Goal: Information Seeking & Learning: Learn about a topic

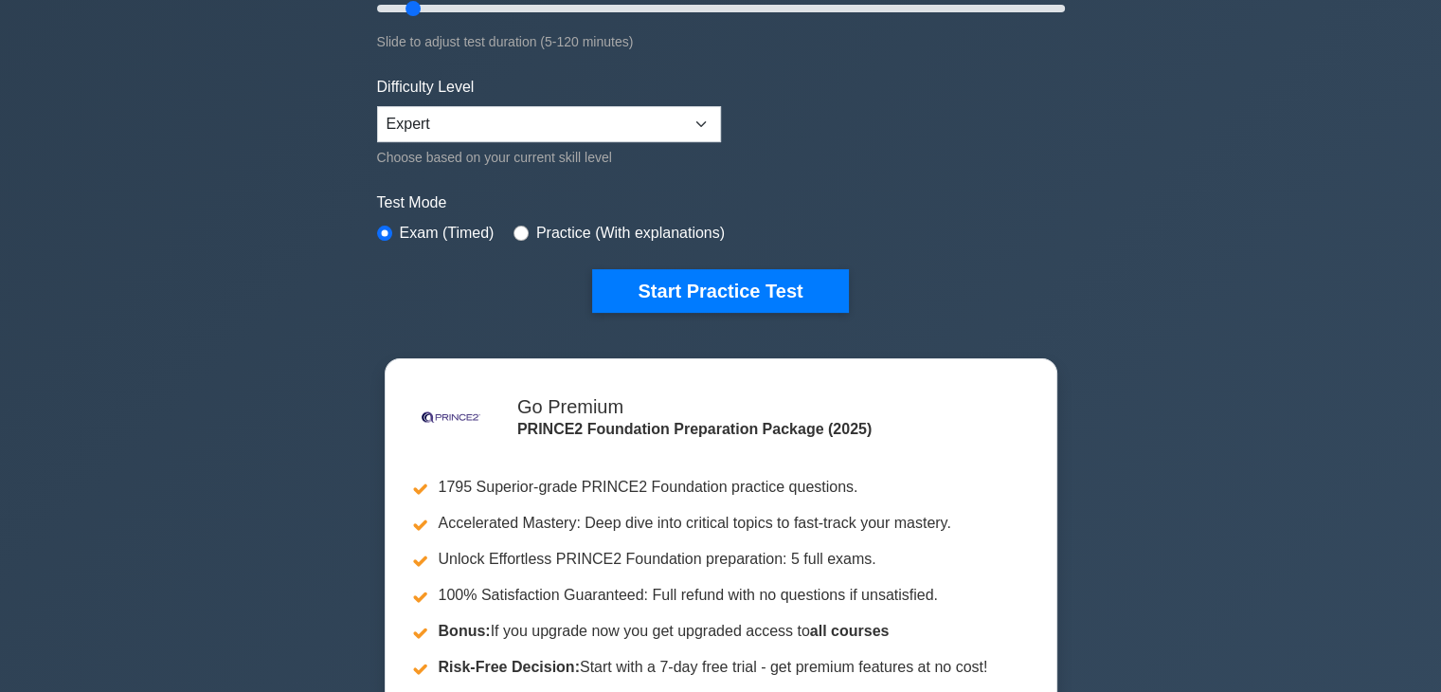
scroll to position [379, 0]
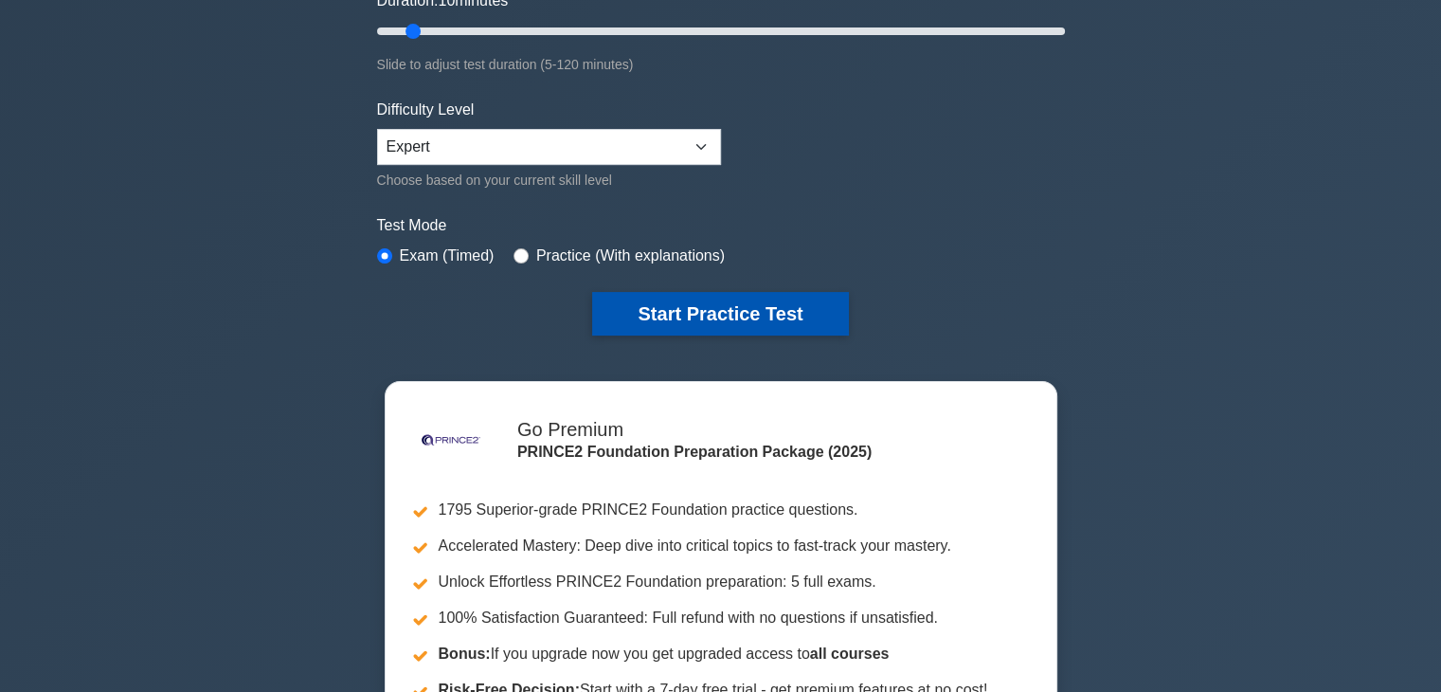
click at [787, 302] on button "Start Practice Test" at bounding box center [720, 314] width 256 height 44
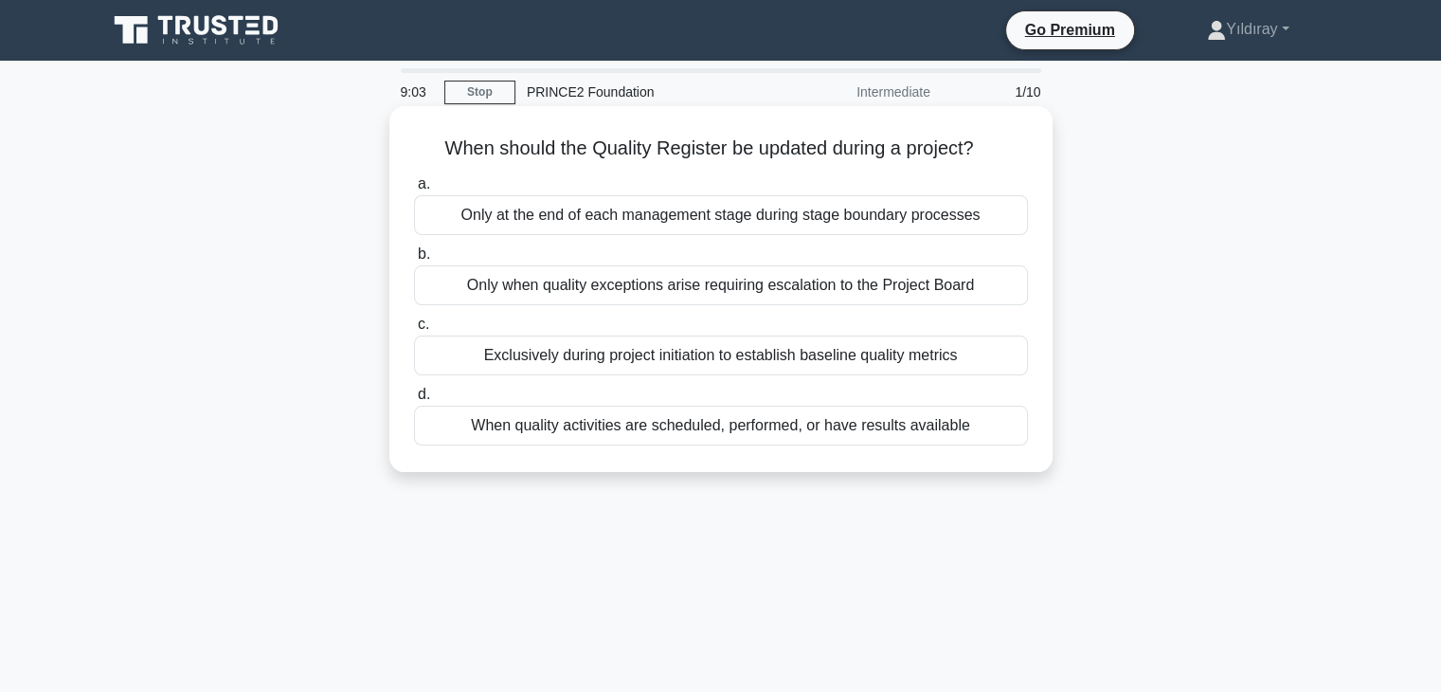
click at [875, 434] on div "When quality activities are scheduled, performed, or have results available" at bounding box center [721, 425] width 614 height 40
click at [414, 401] on input "d. When quality activities are scheduled, performed, or have results available" at bounding box center [414, 394] width 0 height 12
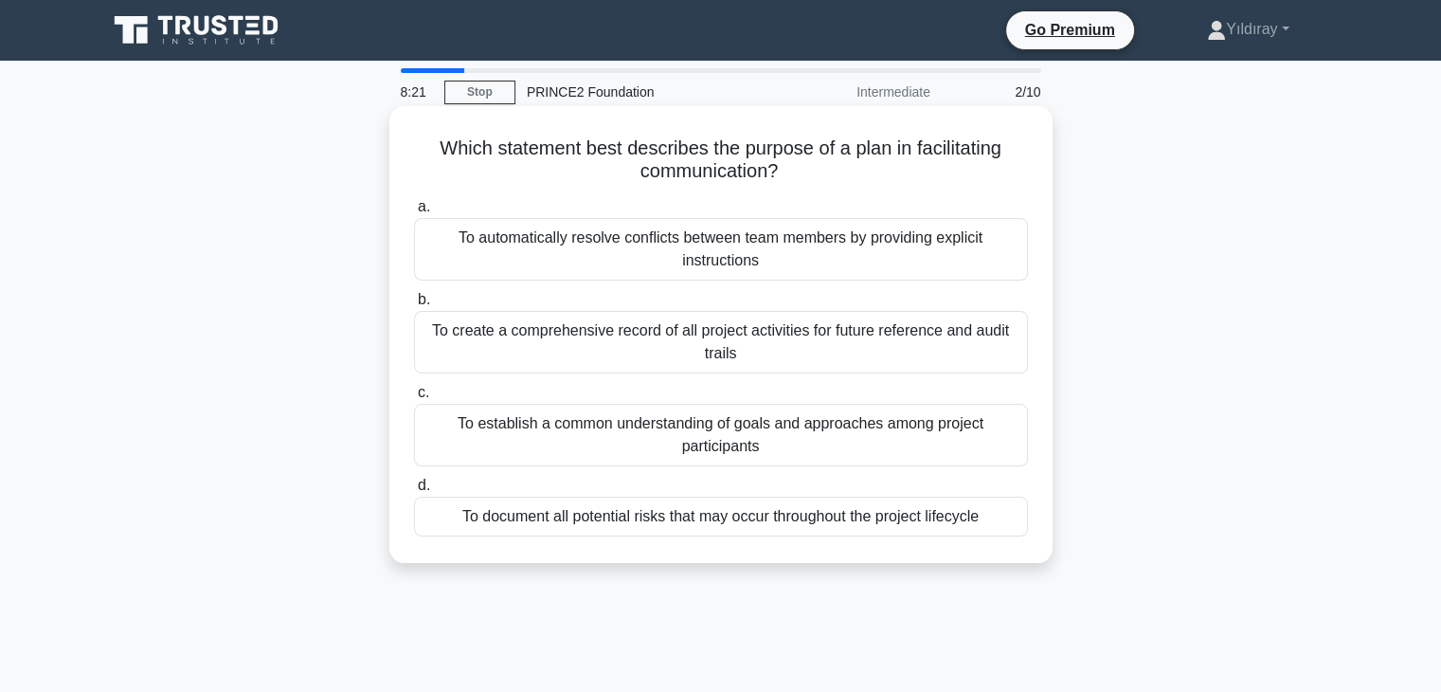
click at [868, 430] on div "To establish a common understanding of goals and approaches among project parti…" at bounding box center [721, 435] width 614 height 63
click at [414, 399] on input "c. To establish a common understanding of goals and approaches among project pa…" at bounding box center [414, 393] width 0 height 12
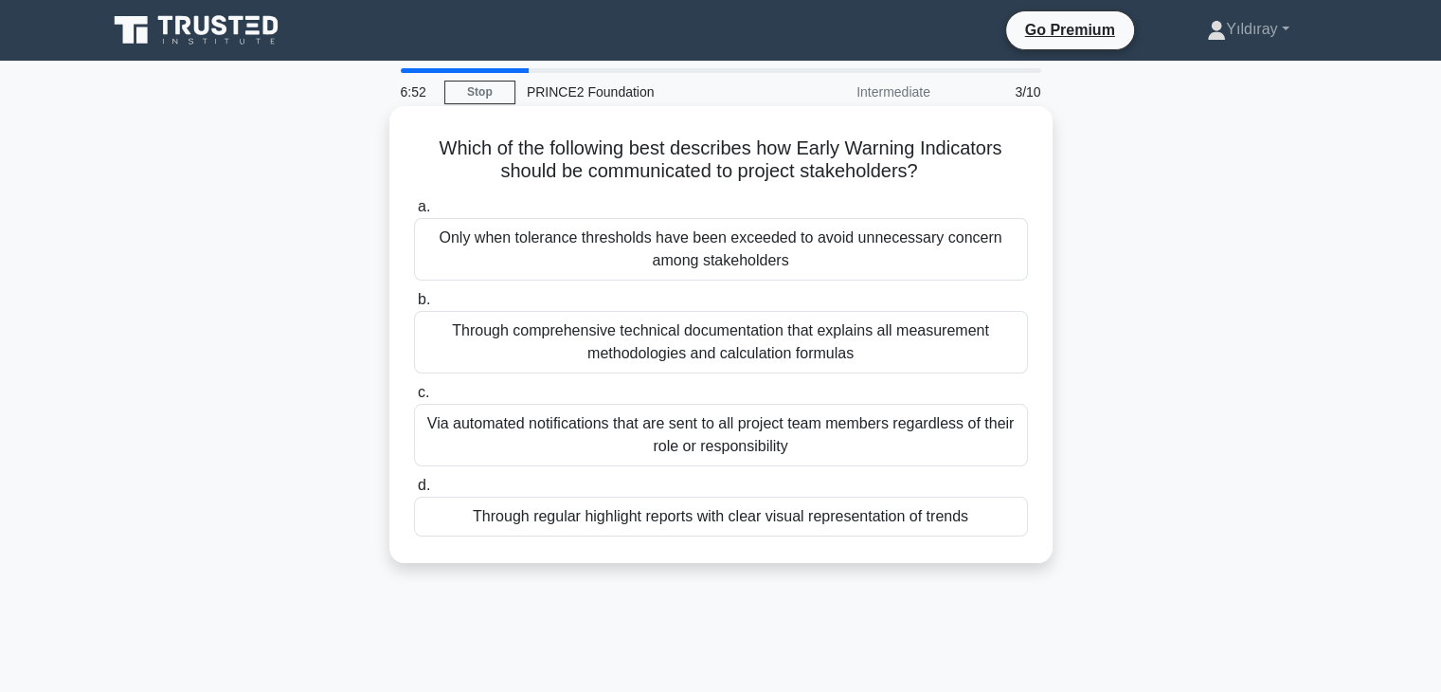
click at [671, 237] on div "Only when tolerance thresholds have been exceeded to avoid unnecessary concern …" at bounding box center [721, 249] width 614 height 63
click at [414, 213] on input "a. Only when tolerance thresholds have been exceeded to avoid unnecessary conce…" at bounding box center [414, 207] width 0 height 12
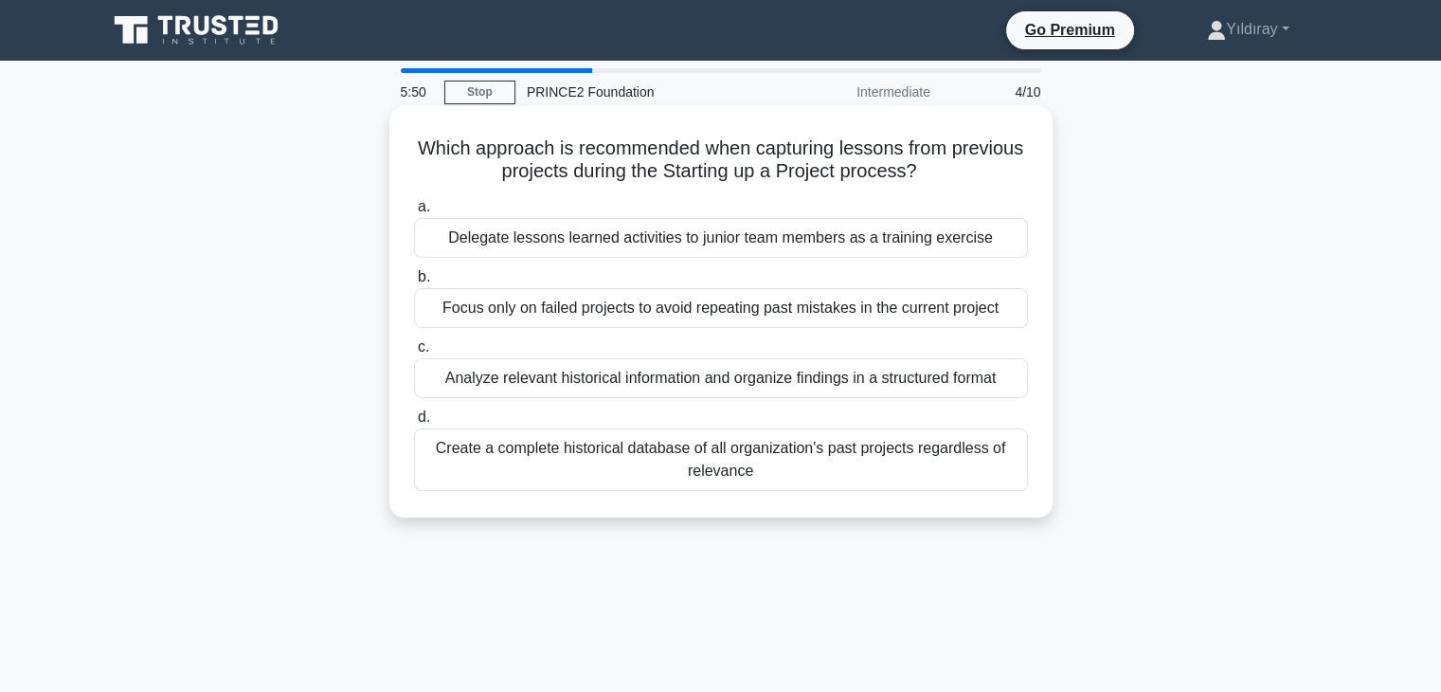
click at [927, 247] on div "Delegate lessons learned activities to junior team members as a training exerci…" at bounding box center [721, 238] width 614 height 40
click at [414, 213] on input "a. Delegate lessons learned activities to junior team members as a training exe…" at bounding box center [414, 207] width 0 height 12
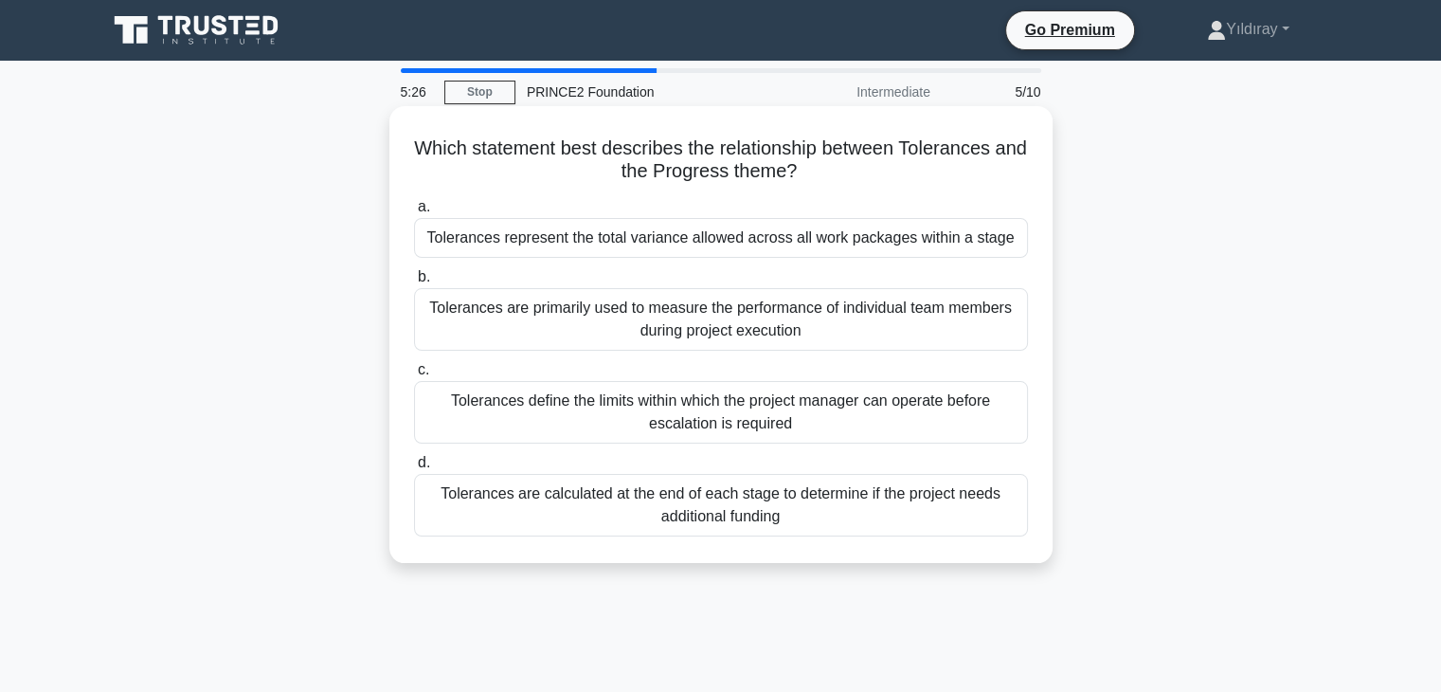
click at [926, 411] on div "Tolerances define the limits within which the project manager can operate befor…" at bounding box center [721, 412] width 614 height 63
click at [414, 376] on input "c. Tolerances define the limits within which the project manager can operate be…" at bounding box center [414, 370] width 0 height 12
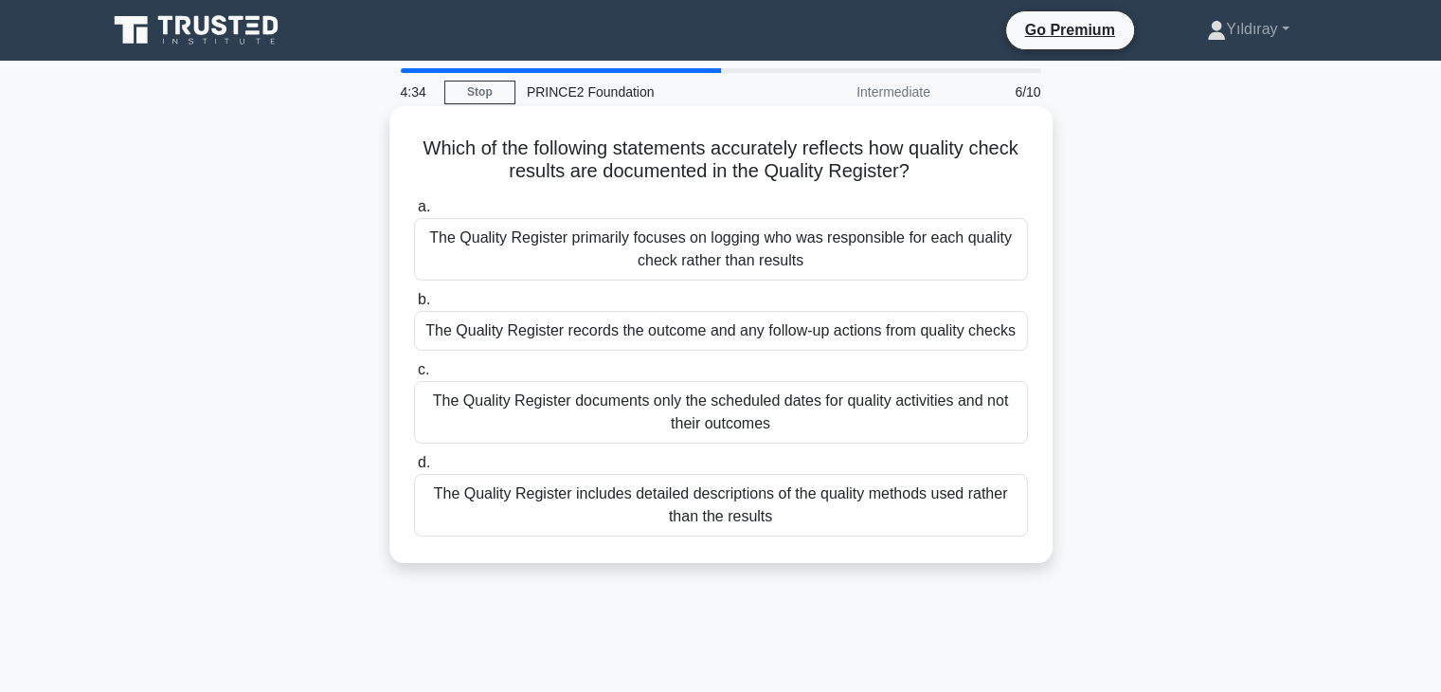
click at [894, 494] on div "The Quality Register includes detailed descriptions of the quality methods used…" at bounding box center [721, 505] width 614 height 63
click at [414, 469] on input "d. The Quality Register includes detailed descriptions of the quality methods u…" at bounding box center [414, 463] width 0 height 12
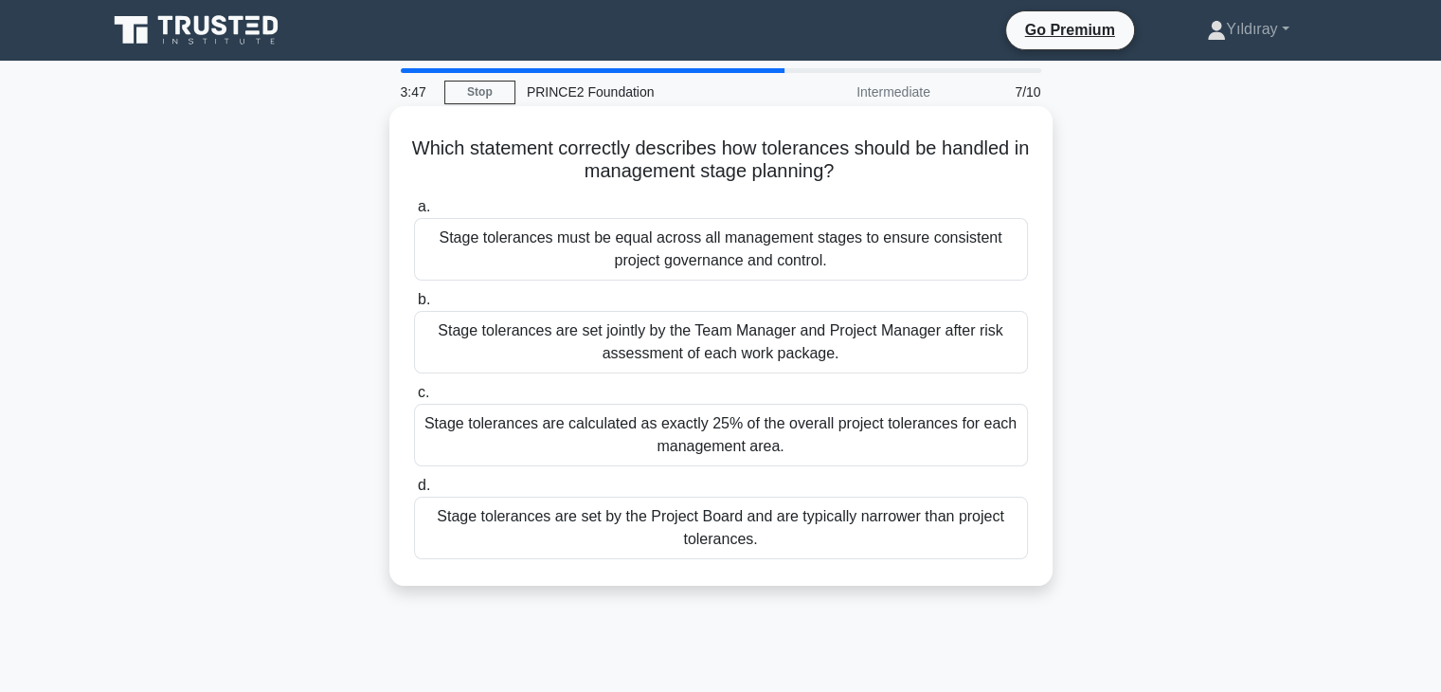
click at [964, 518] on div "Stage tolerances are set by the Project Board and are typically narrower than p…" at bounding box center [721, 527] width 614 height 63
click at [414, 492] on input "d. Stage tolerances are set by the Project Board and are typically narrower tha…" at bounding box center [414, 485] width 0 height 12
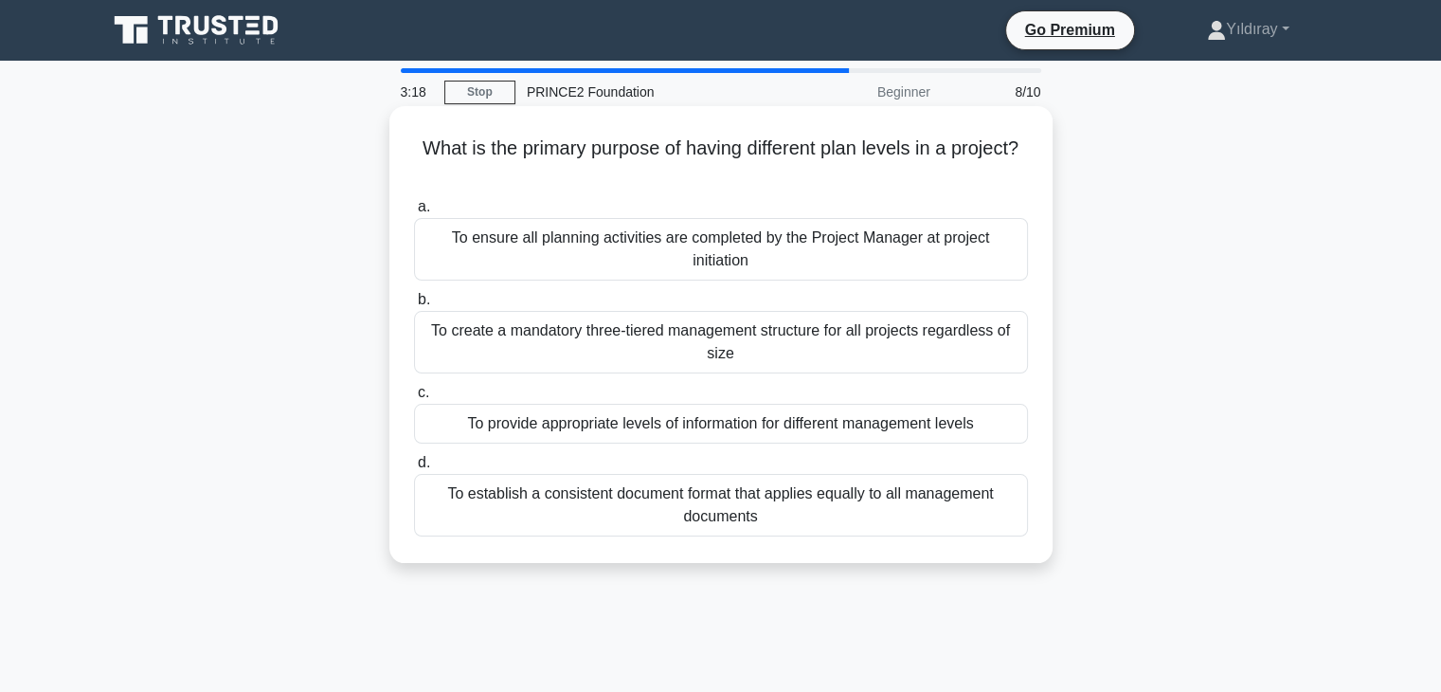
click at [965, 424] on div "To provide appropriate levels of information for different management levels" at bounding box center [721, 424] width 614 height 40
click at [414, 399] on input "c. To provide appropriate levels of information for different management levels" at bounding box center [414, 393] width 0 height 12
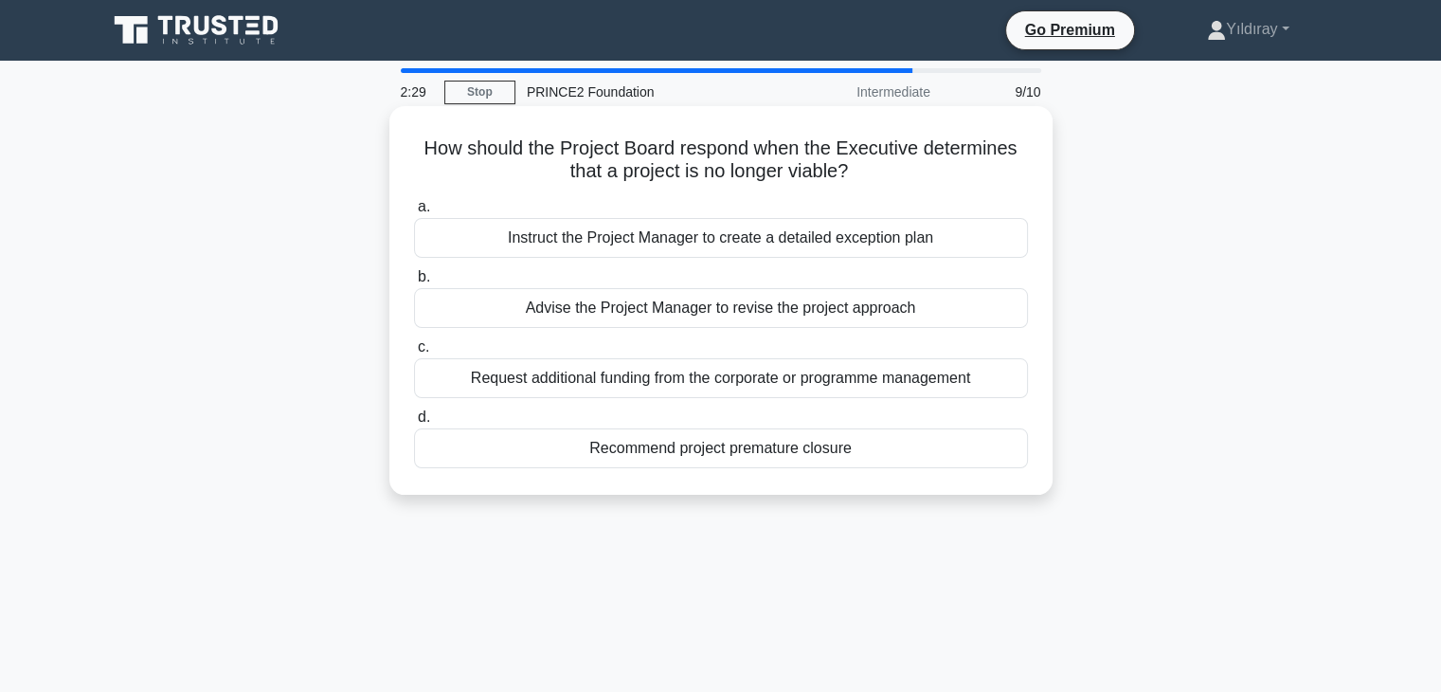
click at [859, 450] on div "Recommend project premature closure" at bounding box center [721, 448] width 614 height 40
click at [414, 423] on input "d. Recommend project premature closure" at bounding box center [414, 417] width 0 height 12
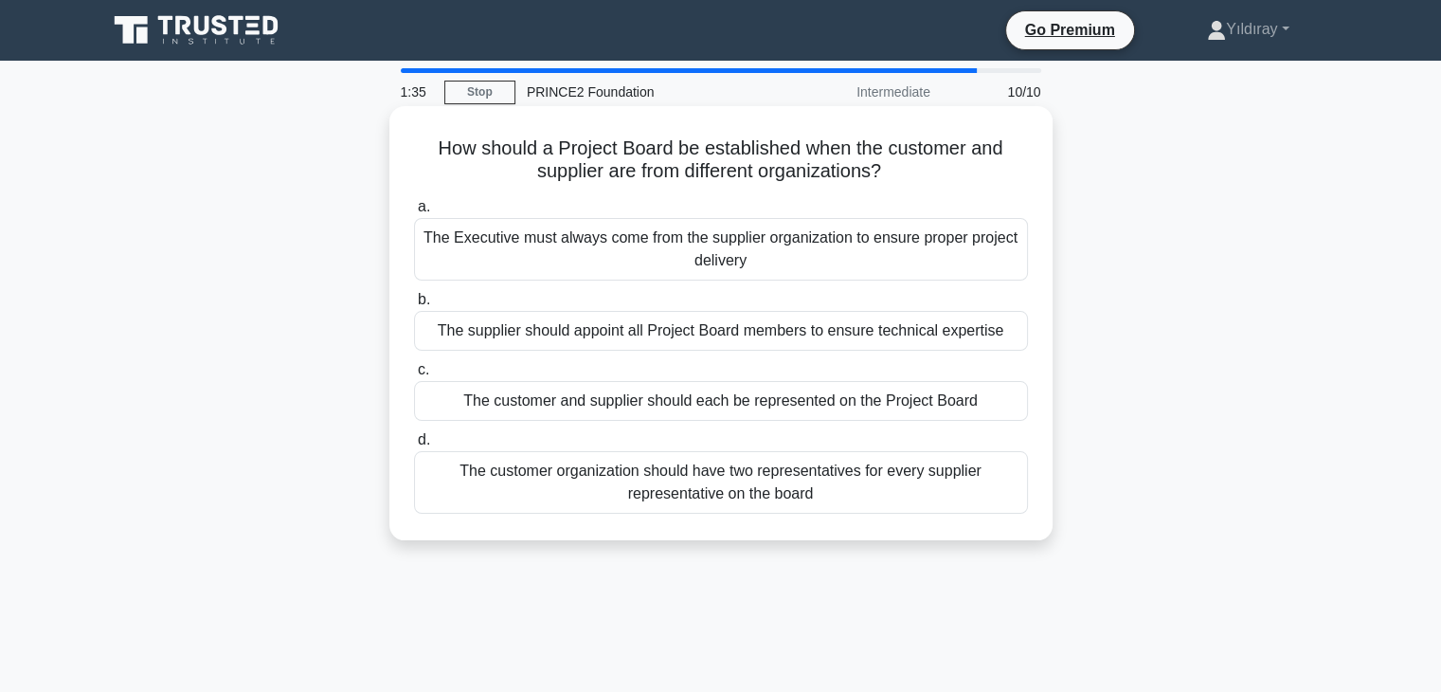
click at [942, 398] on div "The customer and supplier should each be represented on the Project Board" at bounding box center [721, 401] width 614 height 40
click at [414, 376] on input "c. The customer and supplier should each be represented on the Project Board" at bounding box center [414, 370] width 0 height 12
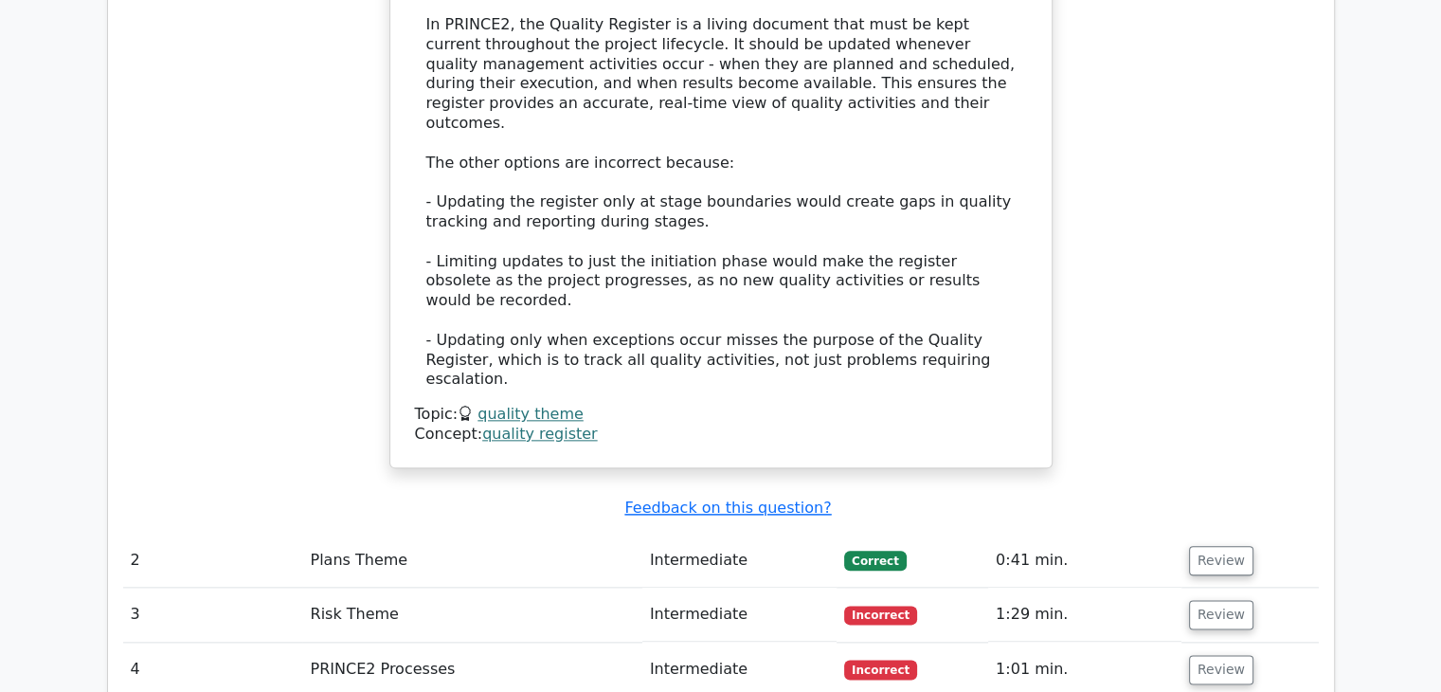
scroll to position [2198, 0]
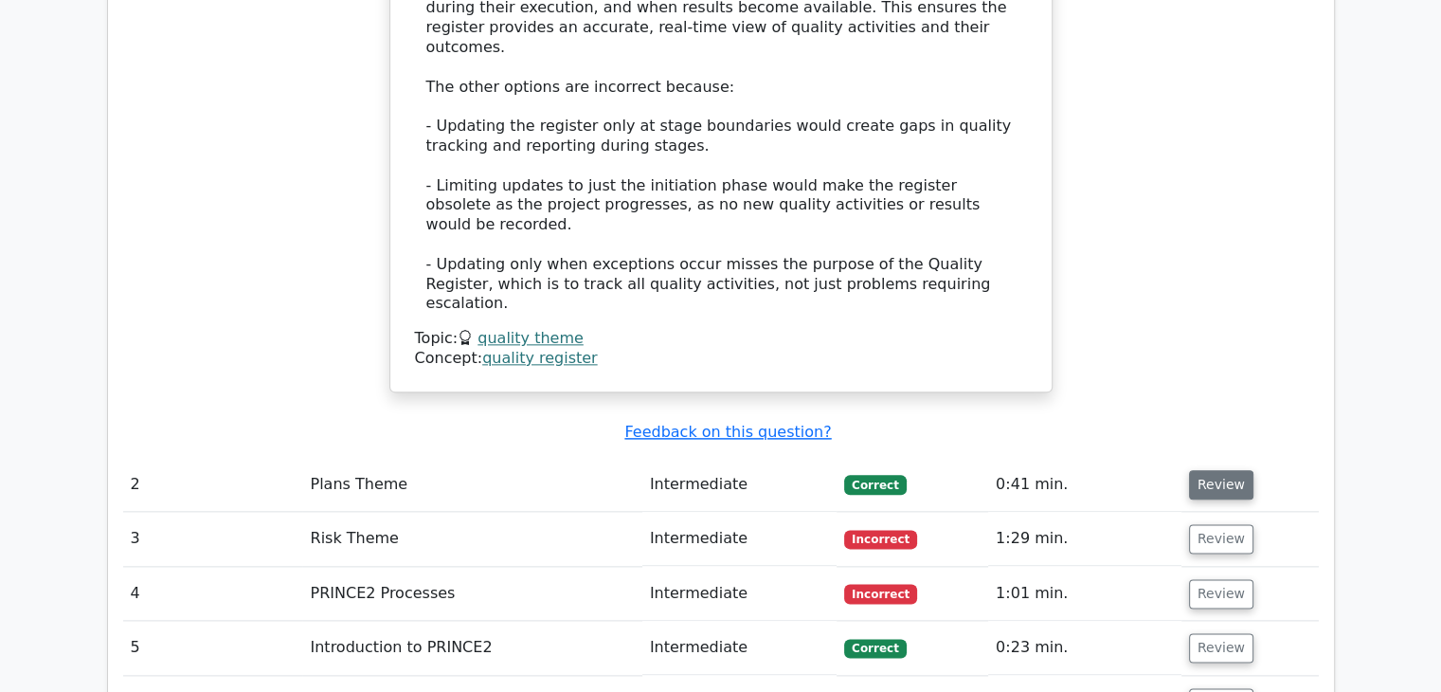
click at [1205, 470] on button "Review" at bounding box center [1221, 484] width 64 height 29
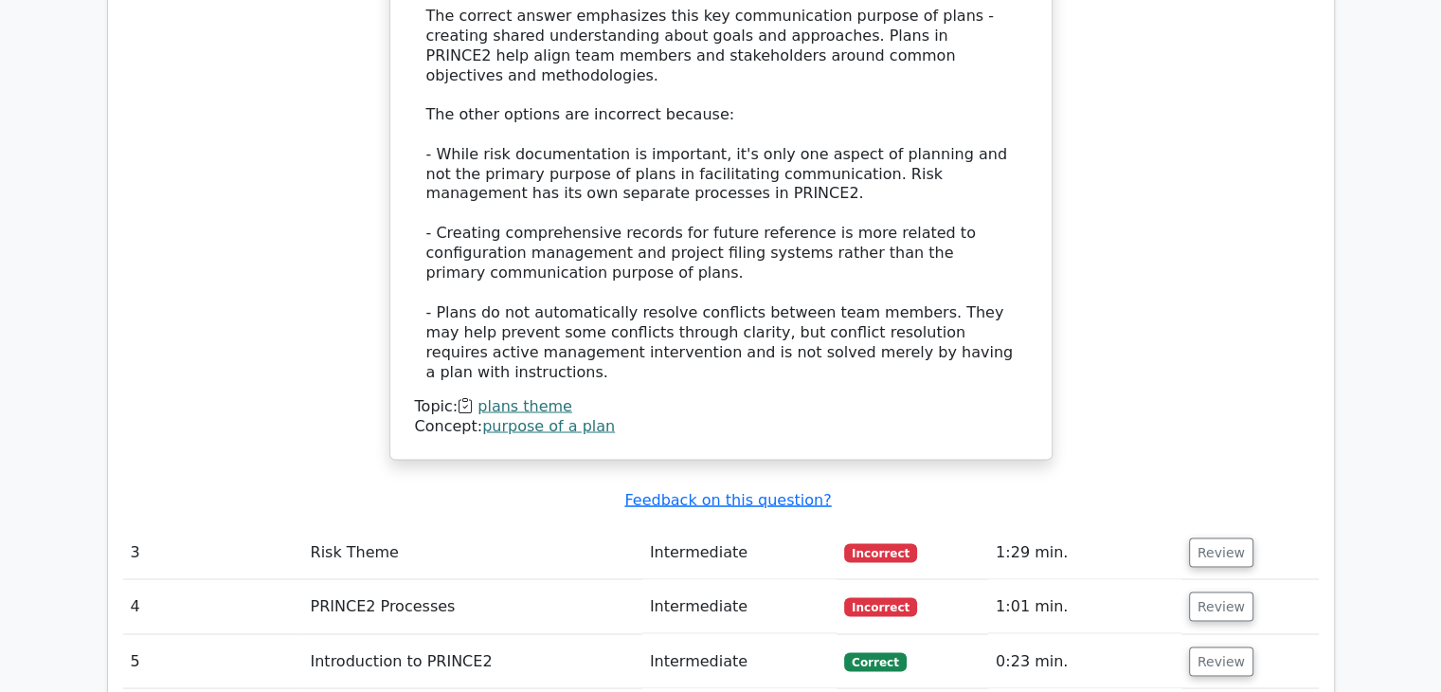
scroll to position [3297, 0]
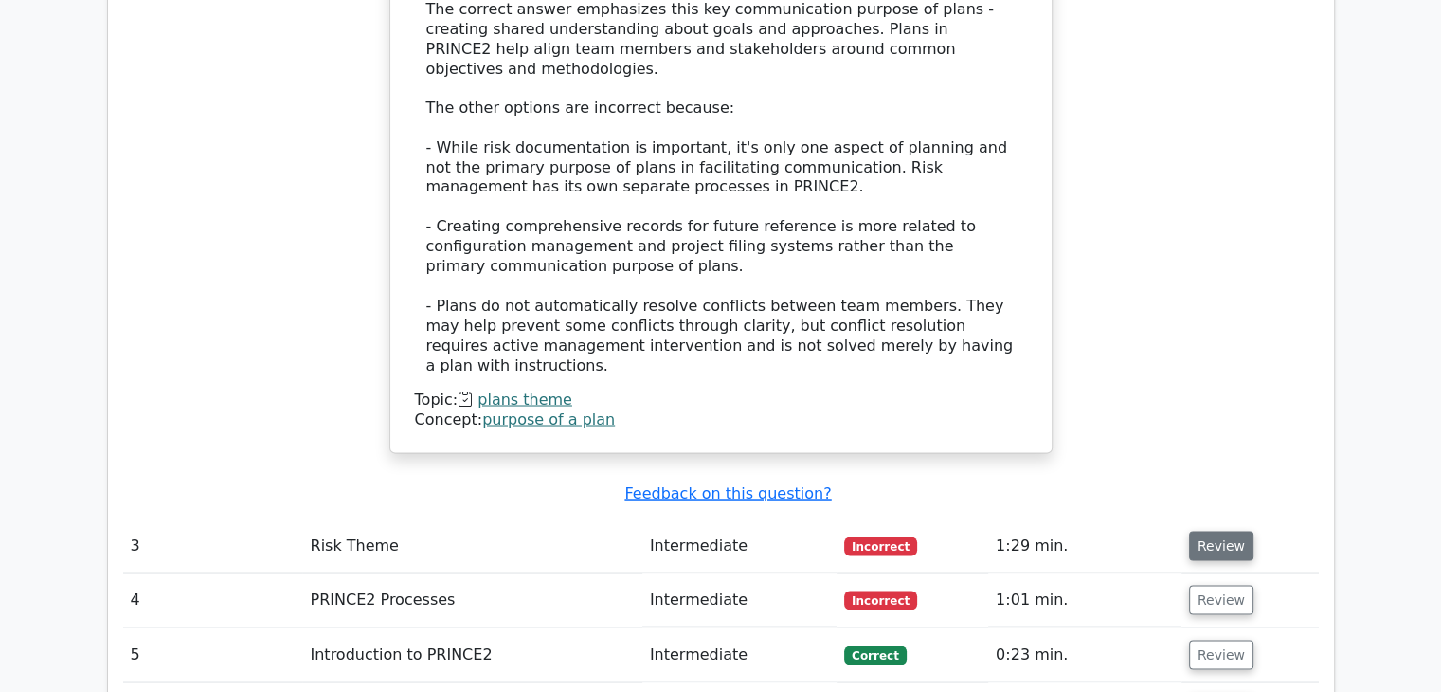
click at [1211, 530] on button "Review" at bounding box center [1221, 544] width 64 height 29
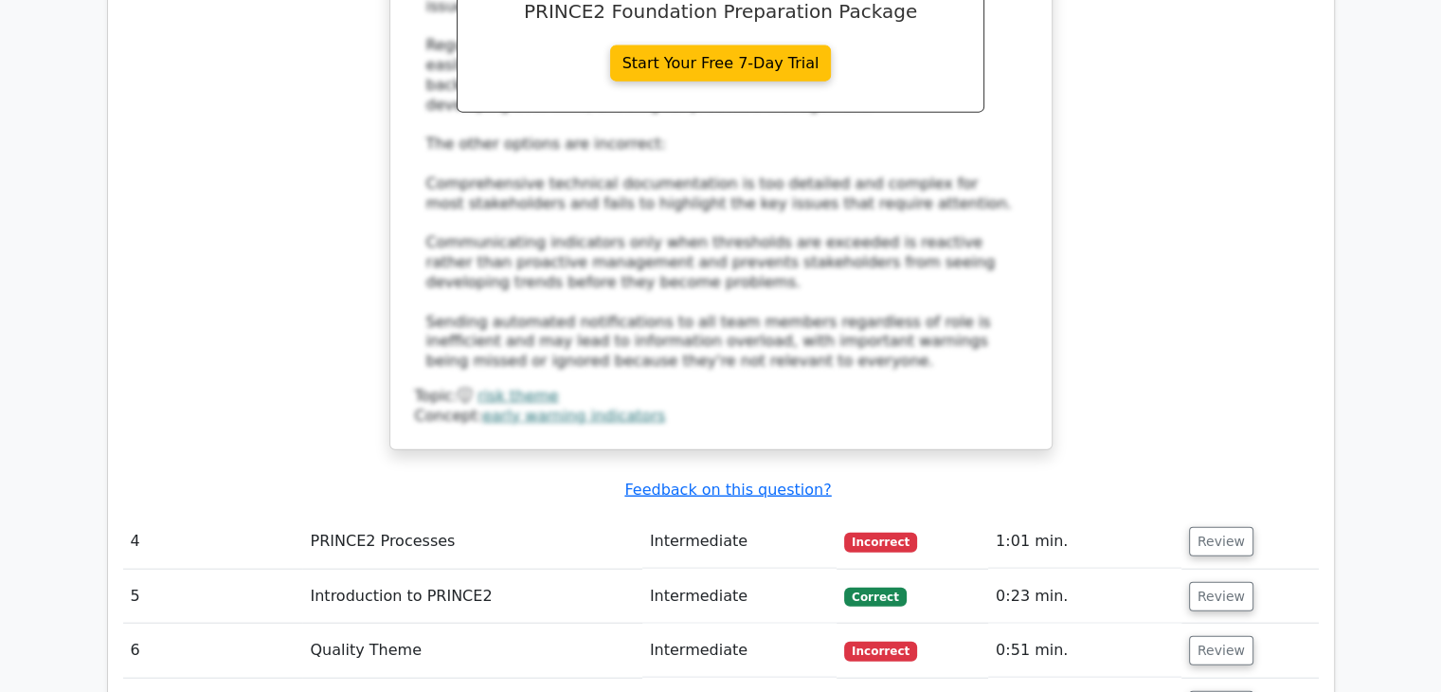
scroll to position [4433, 0]
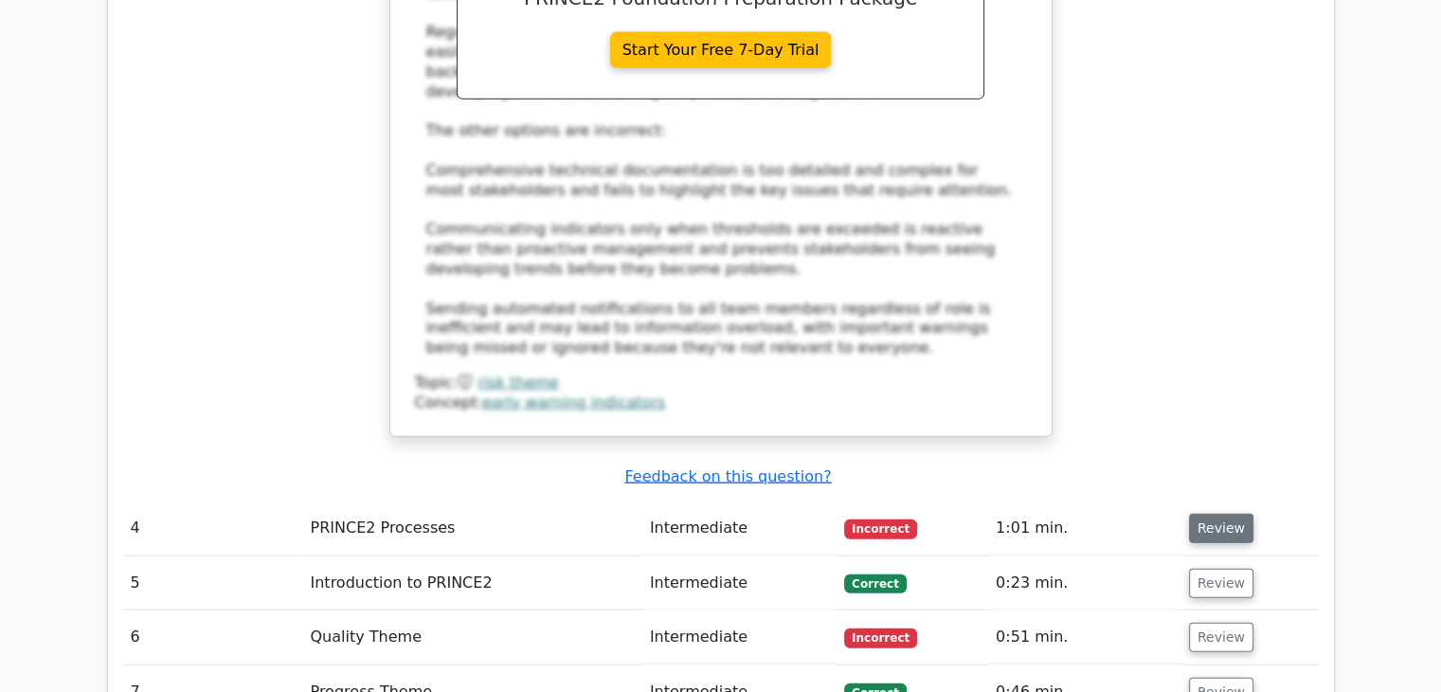
click at [1224, 513] on button "Review" at bounding box center [1221, 527] width 64 height 29
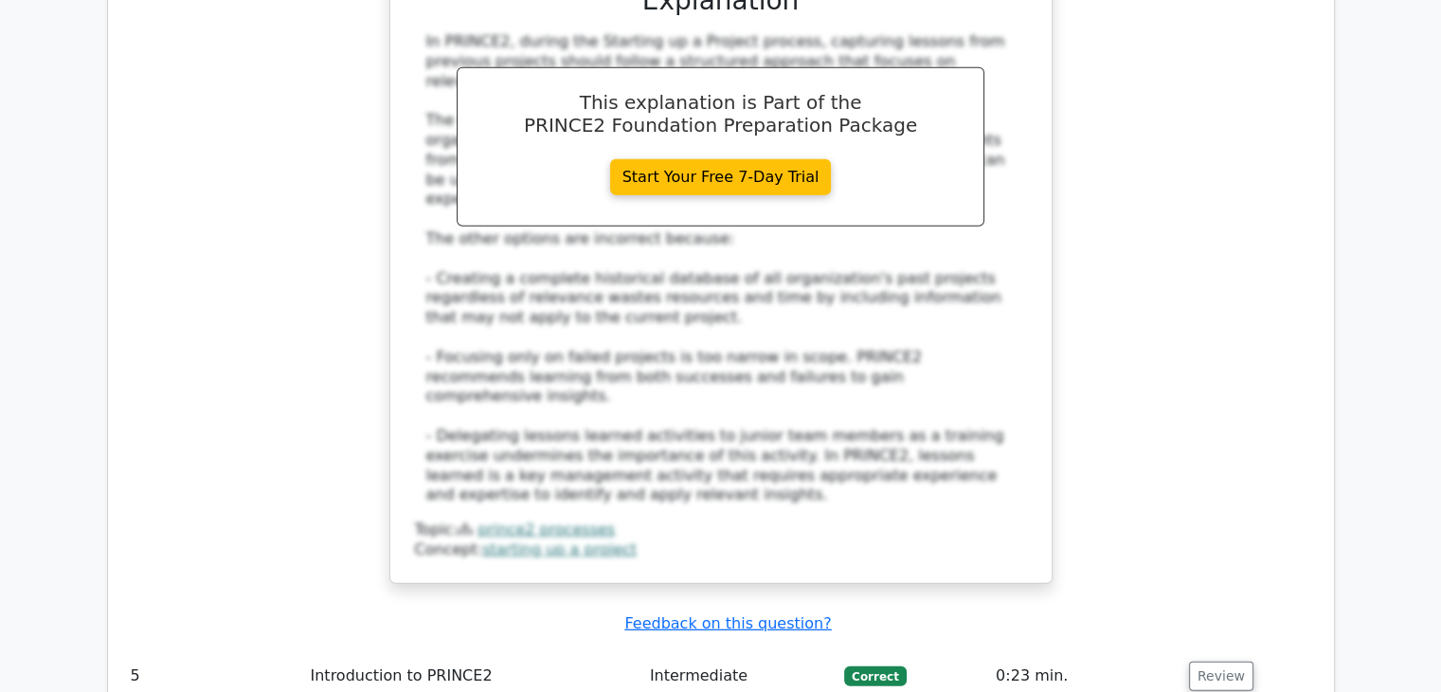
scroll to position [5457, 0]
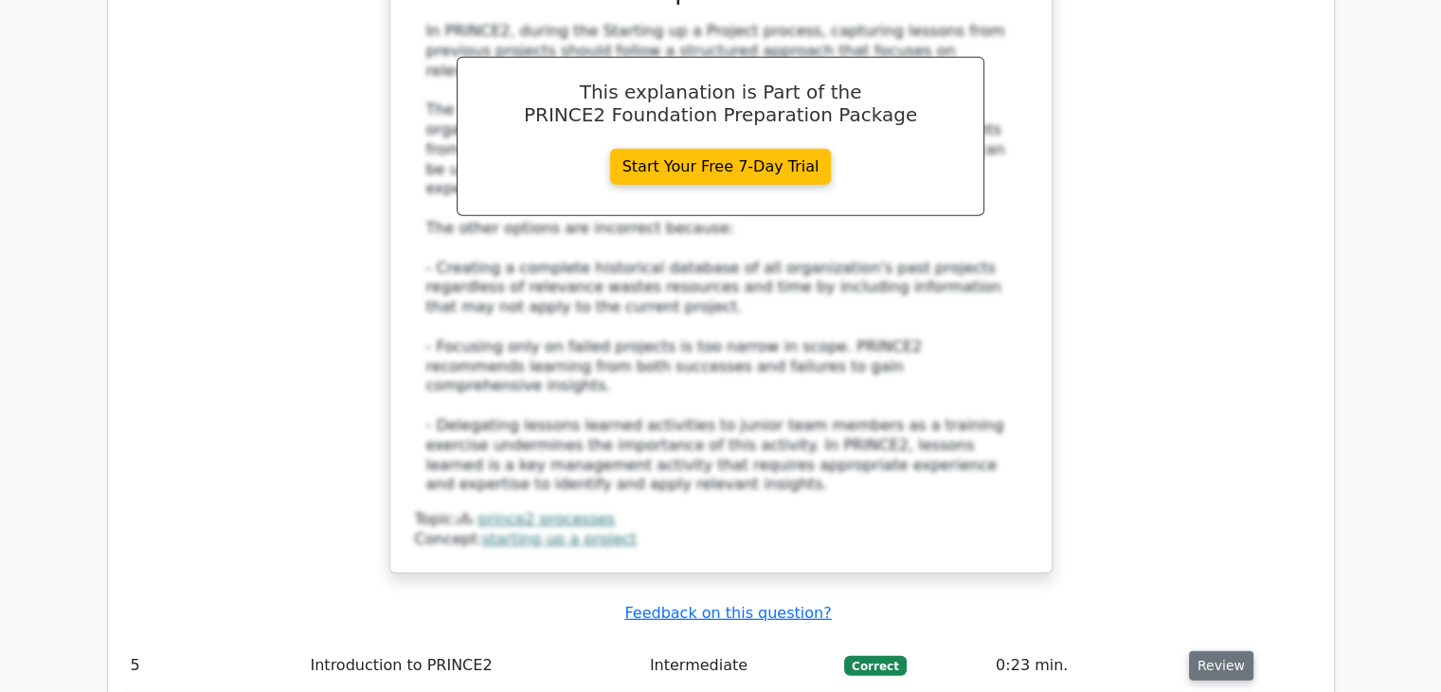
click at [1208, 651] on button "Review" at bounding box center [1221, 665] width 64 height 29
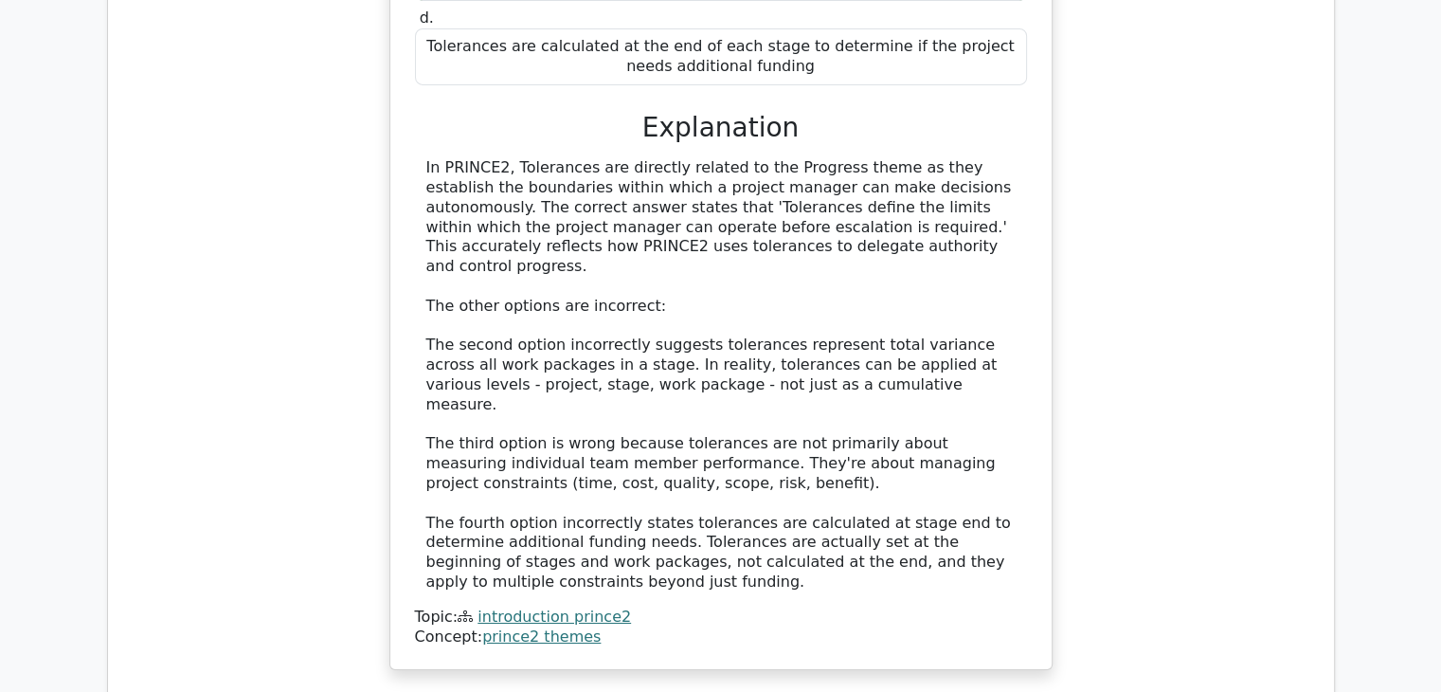
scroll to position [6518, 0]
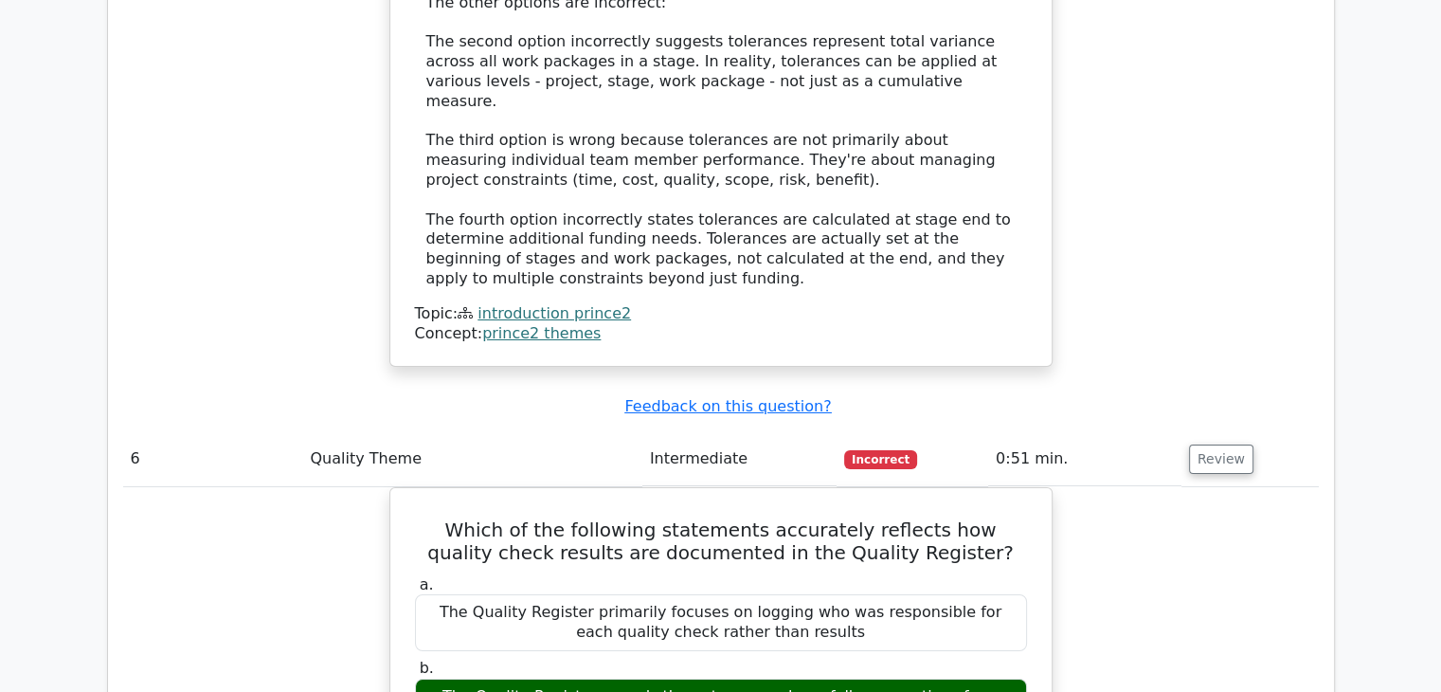
scroll to position [6821, 0]
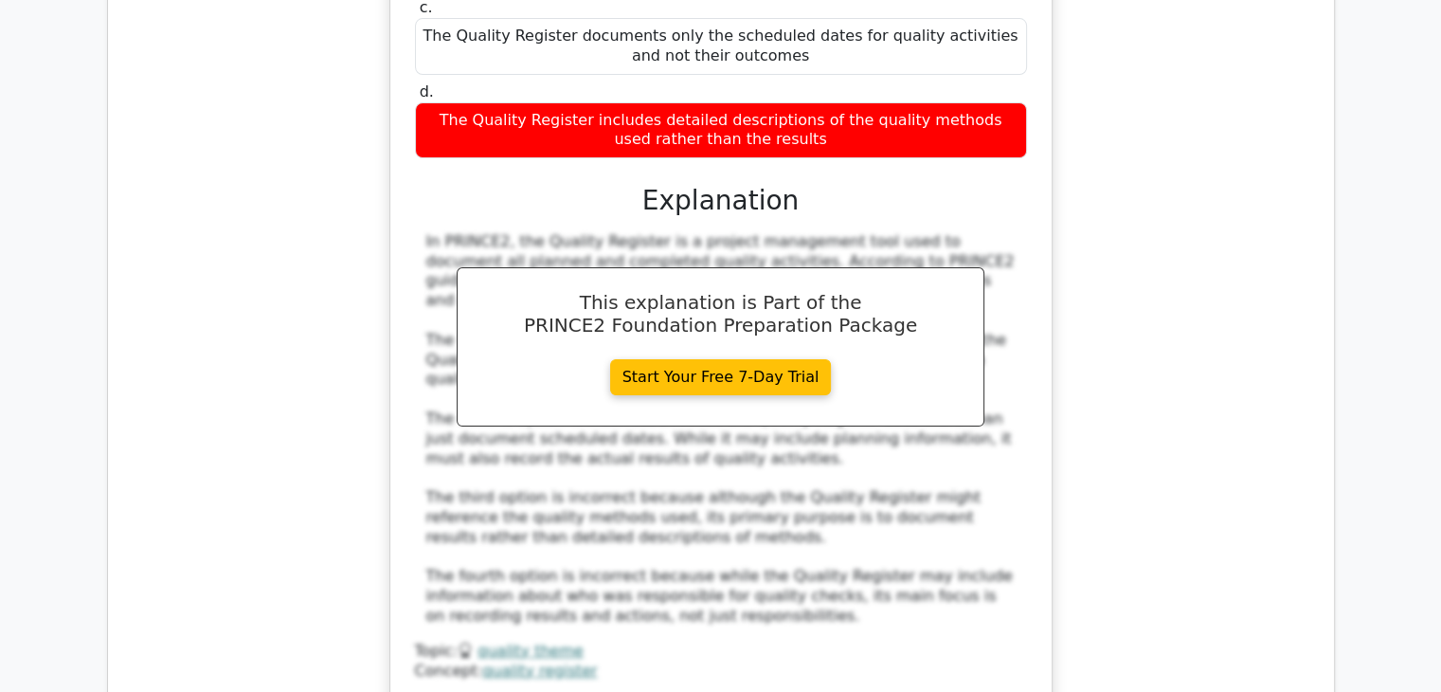
scroll to position [7541, 0]
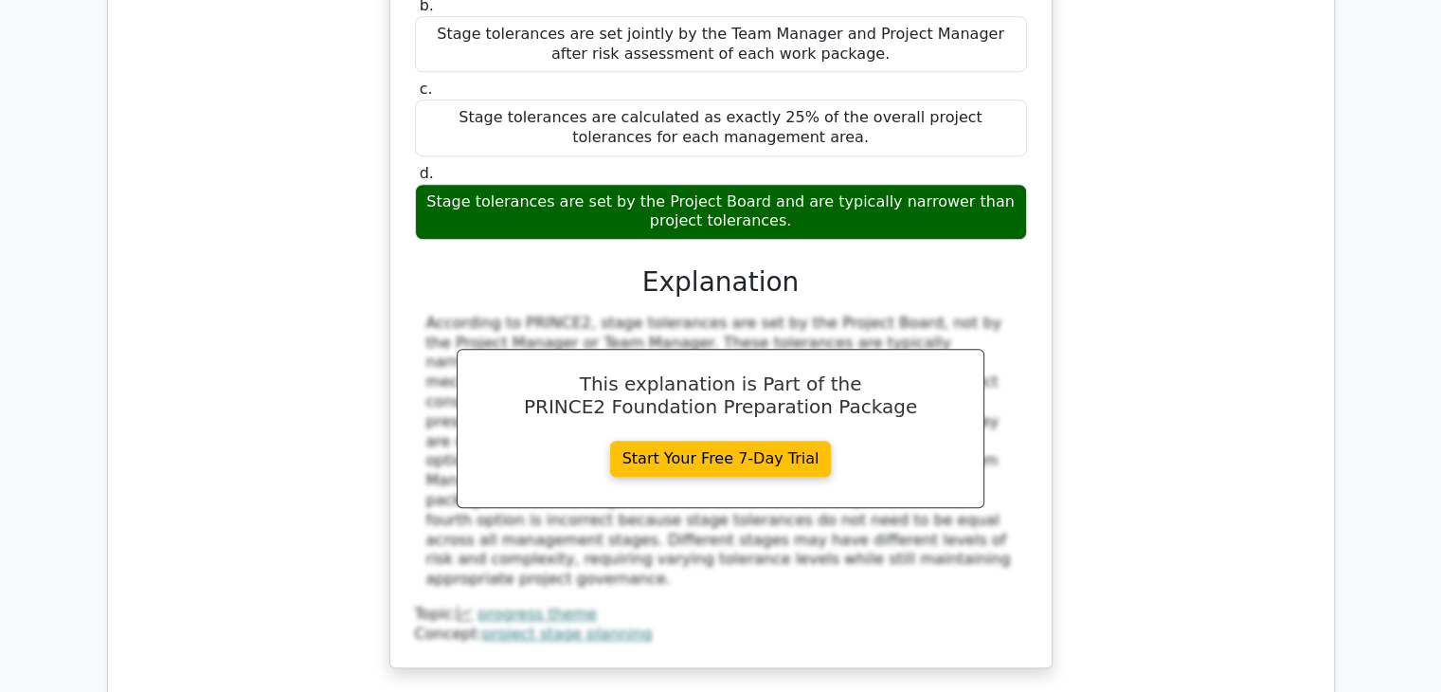
scroll to position [8639, 0]
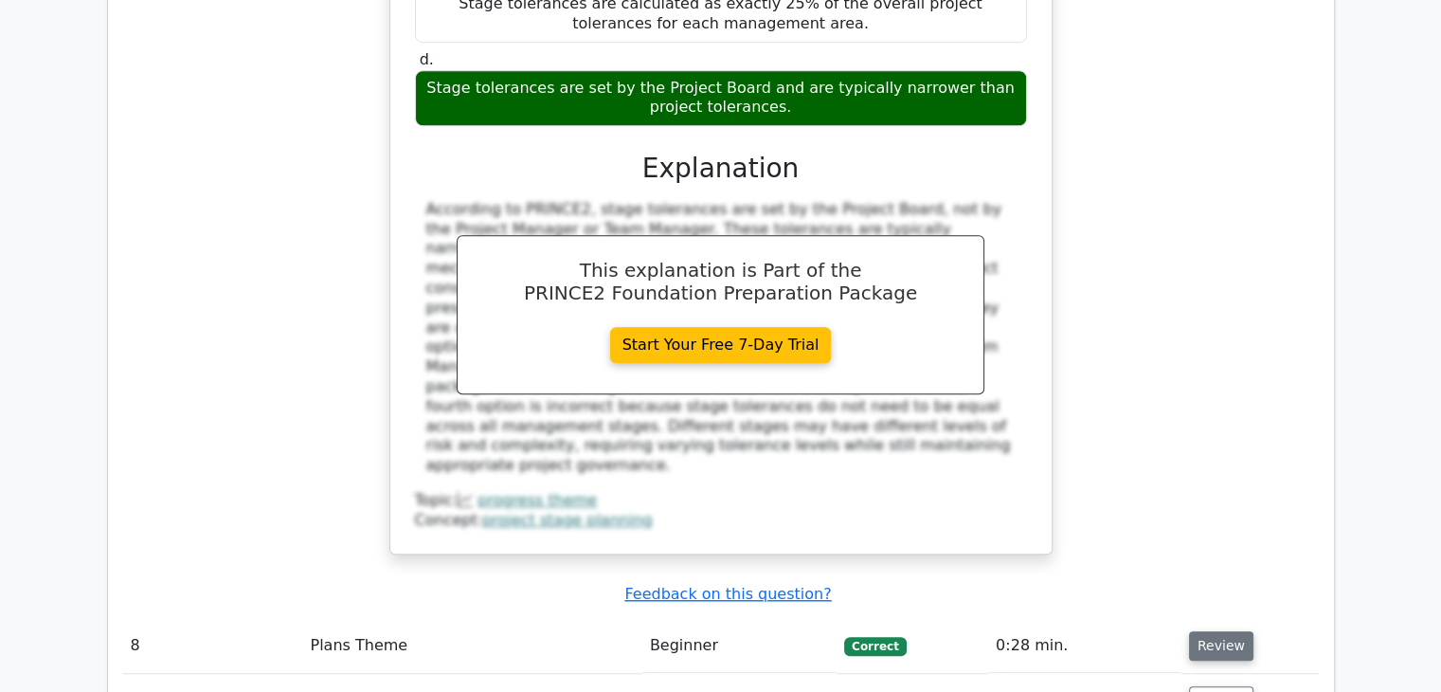
click at [1206, 631] on button "Review" at bounding box center [1221, 645] width 64 height 29
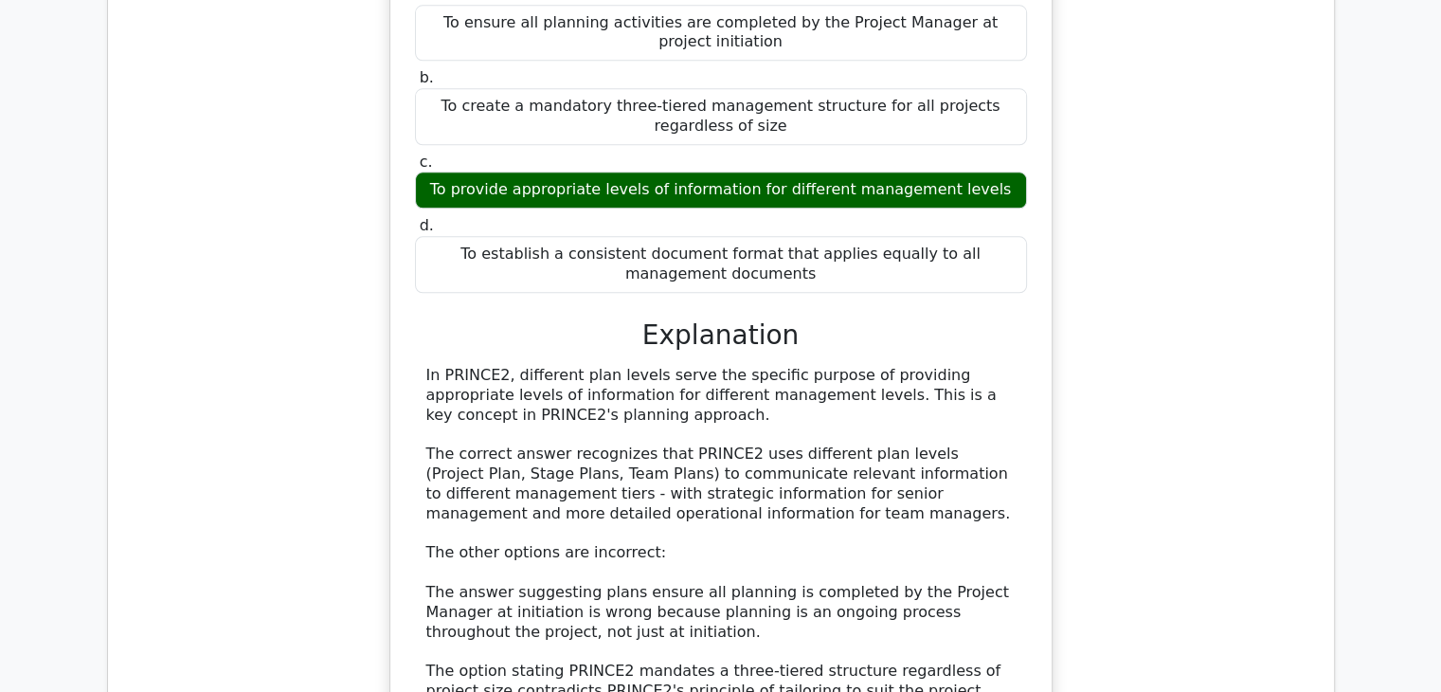
scroll to position [9435, 0]
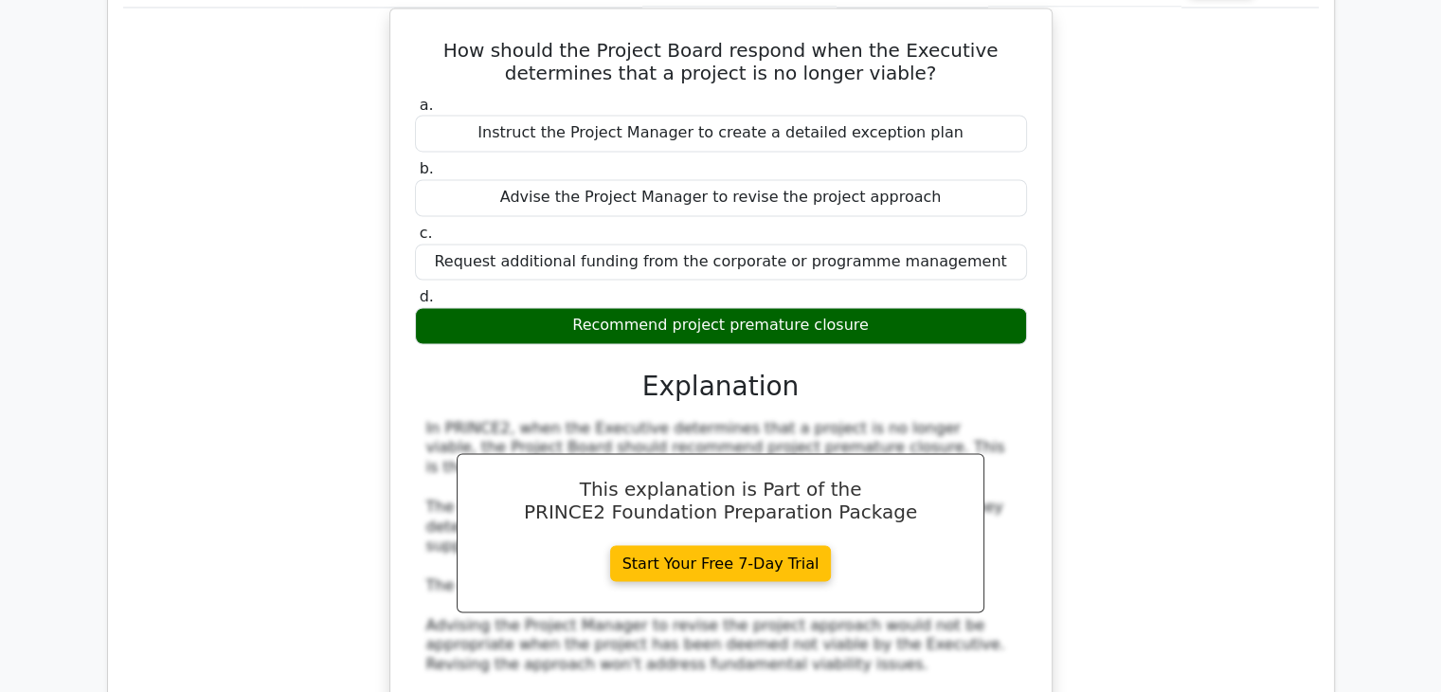
scroll to position [10420, 0]
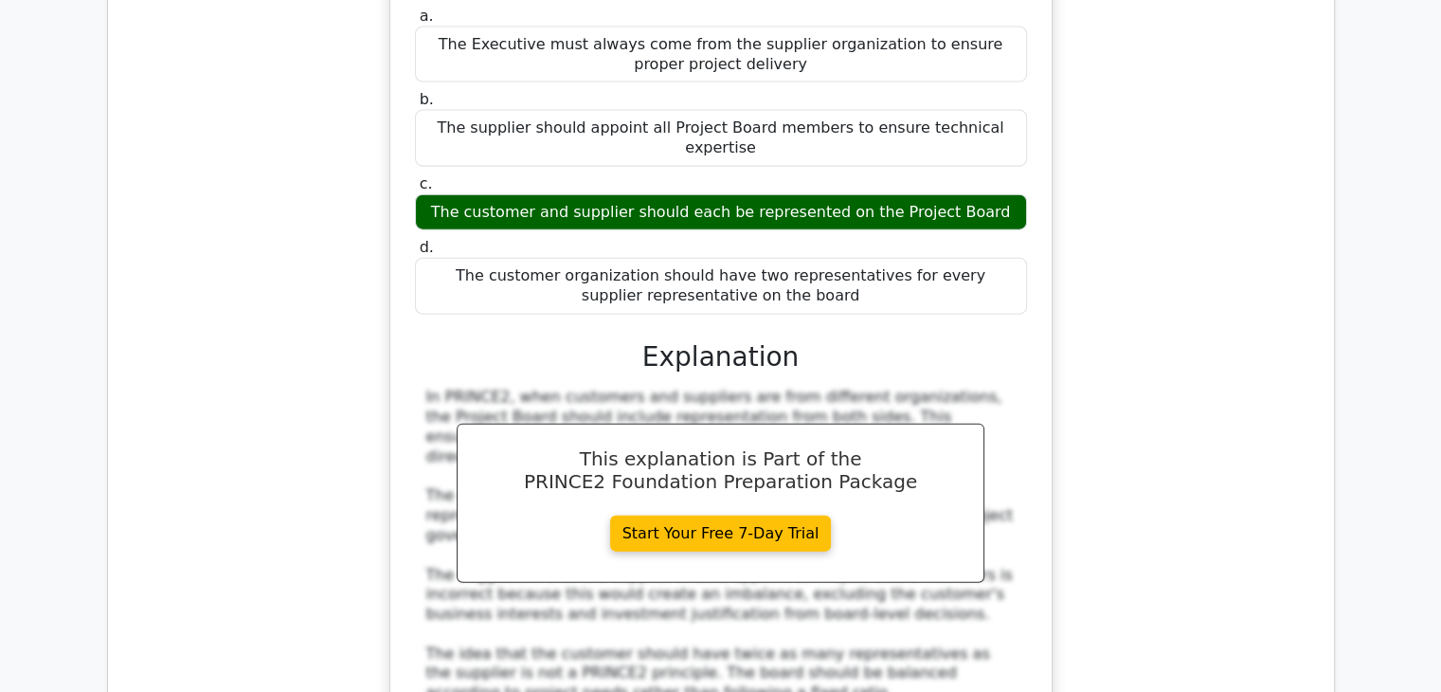
scroll to position [11557, 0]
